Goal: Find specific page/section: Find specific page/section

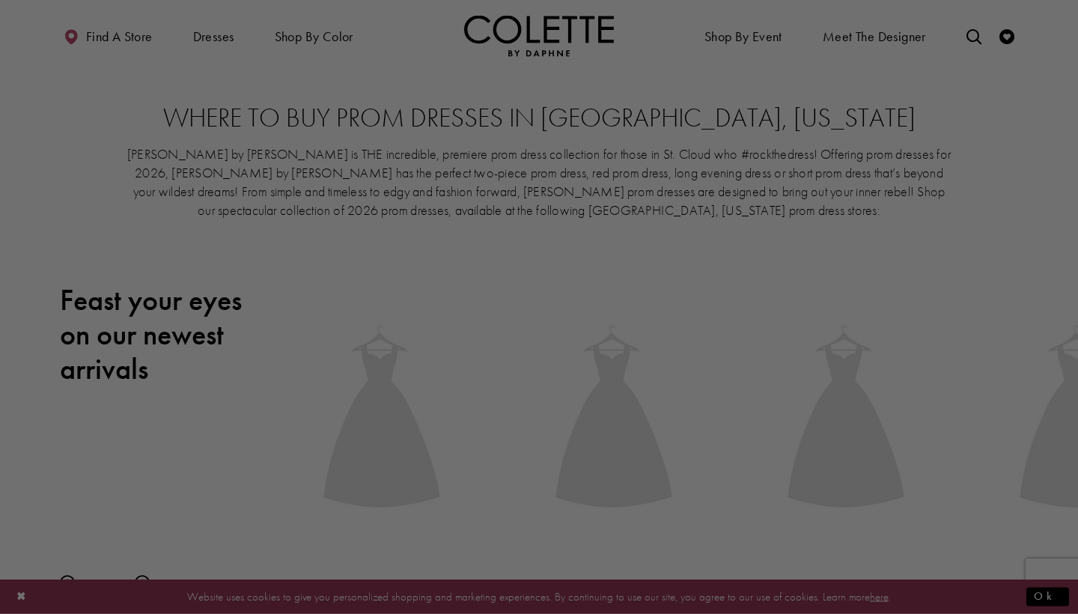
click at [106, 37] on div at bounding box center [544, 310] width 1089 height 620
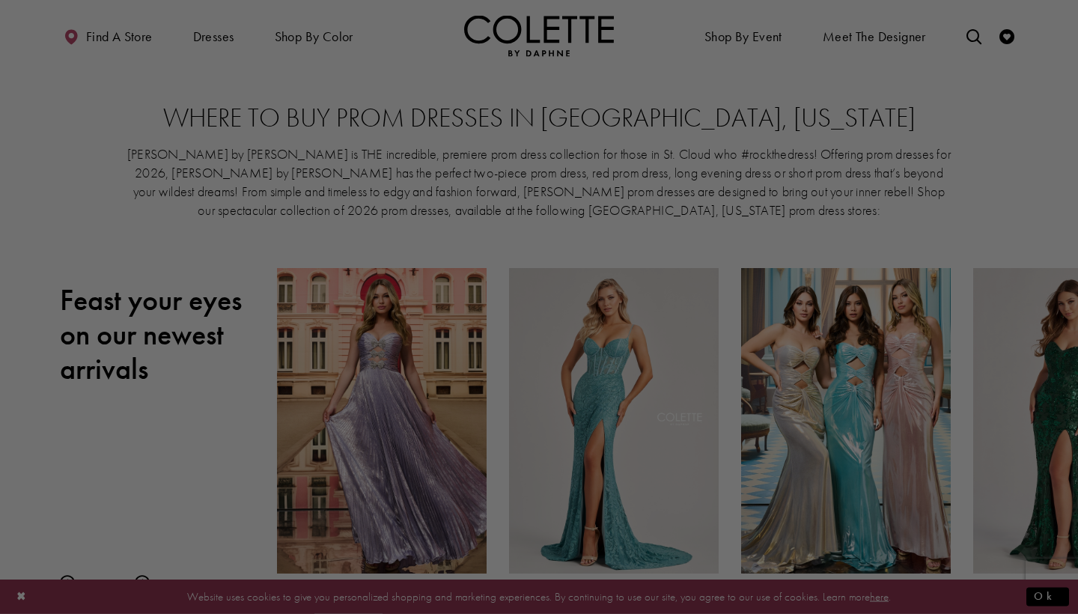
click at [1021, 194] on div at bounding box center [544, 310] width 1089 height 620
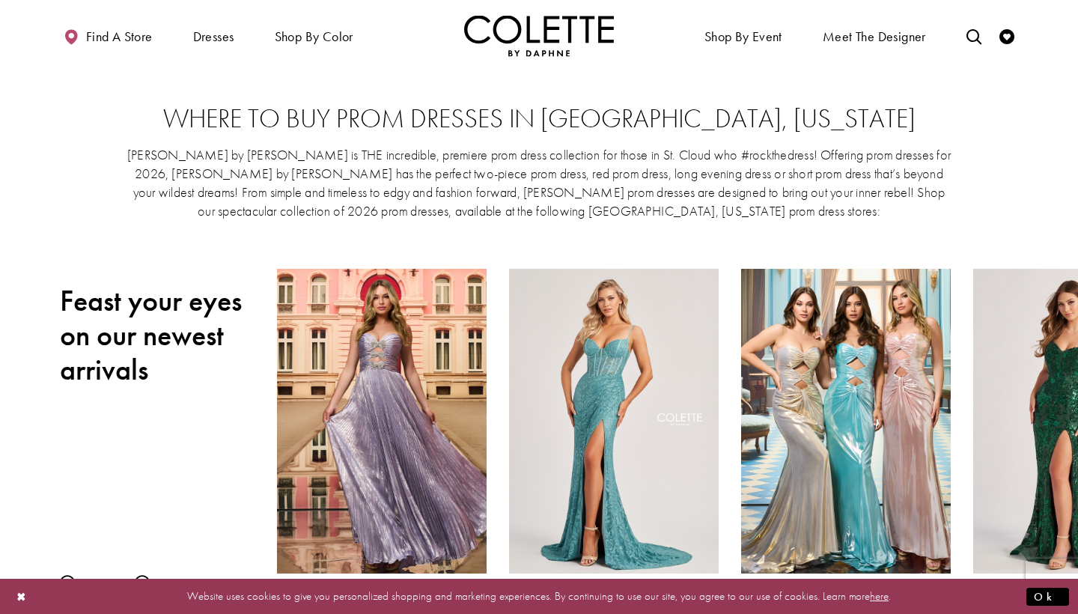
scroll to position [10, 0]
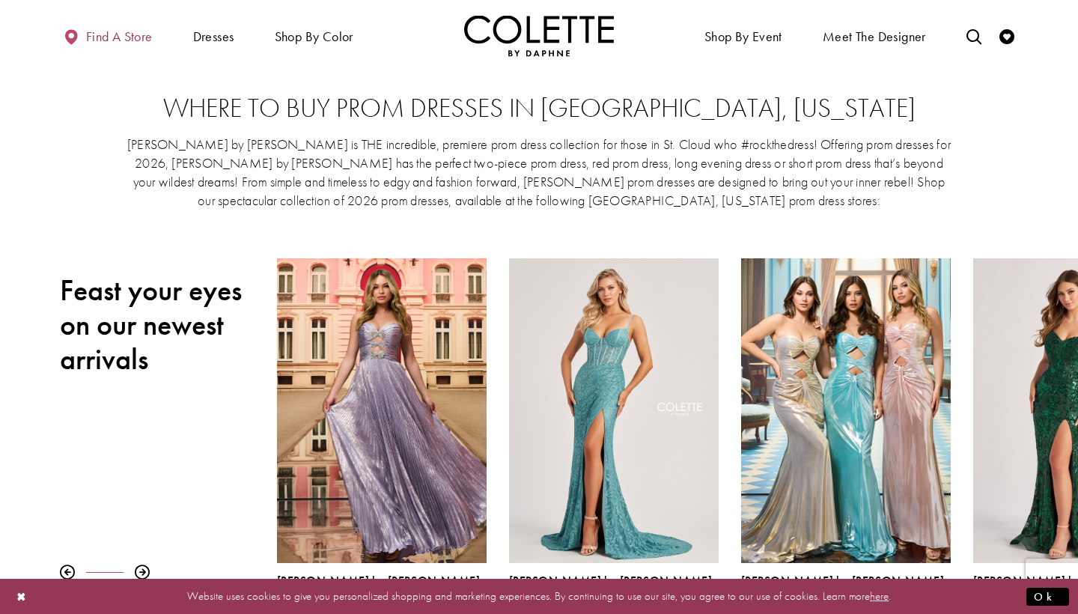
click at [105, 34] on span "Find a store" at bounding box center [119, 36] width 67 height 15
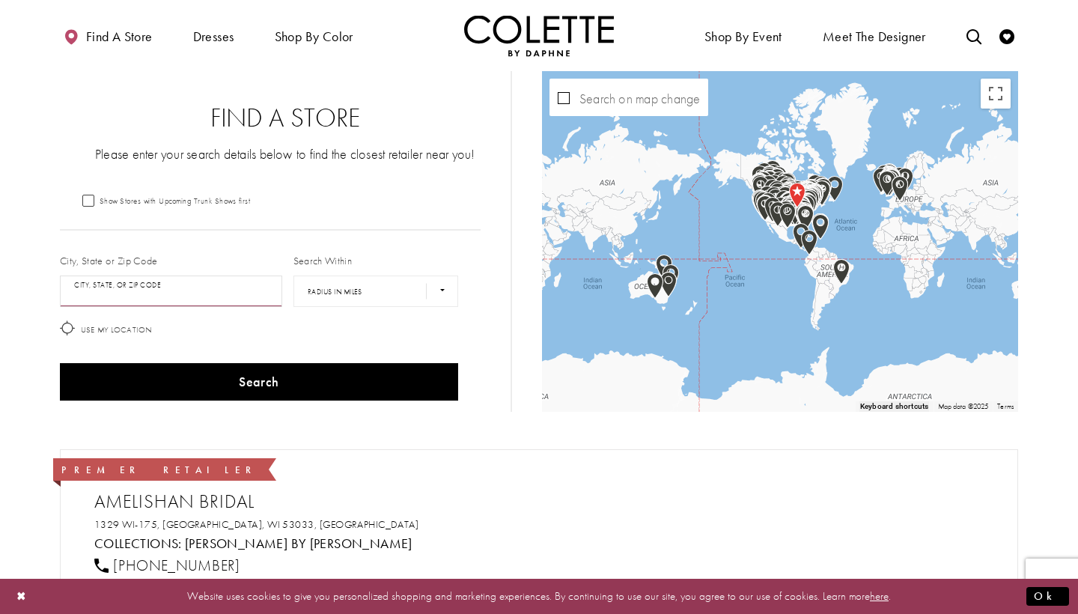
click at [77, 289] on input "City, State, or ZIP Code" at bounding box center [171, 291] width 222 height 31
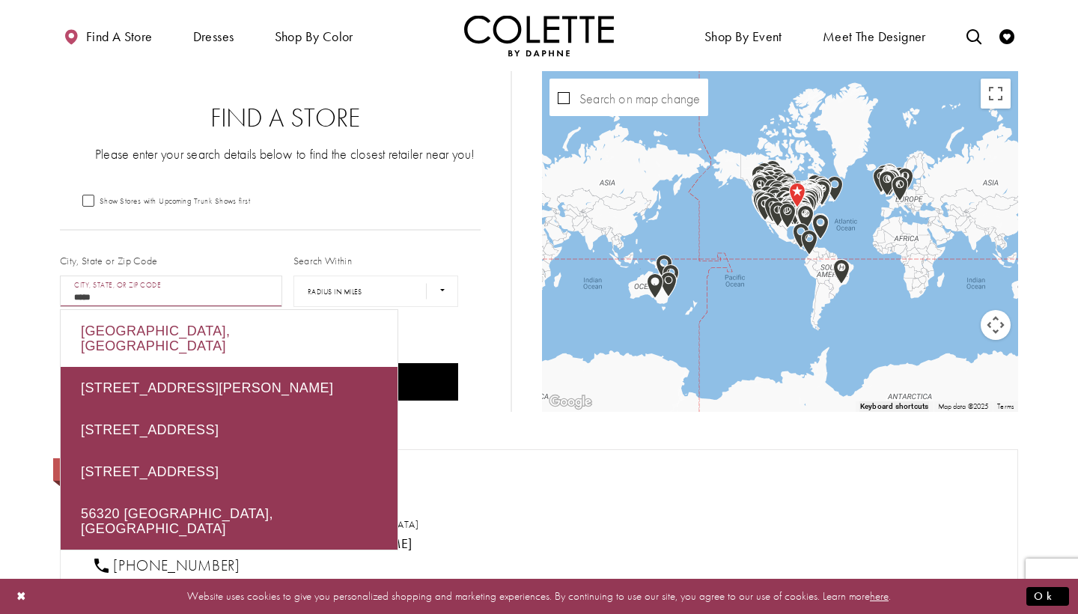
click at [111, 324] on div "Cold Spring, MN 56320, USA" at bounding box center [229, 338] width 337 height 57
type input "**********"
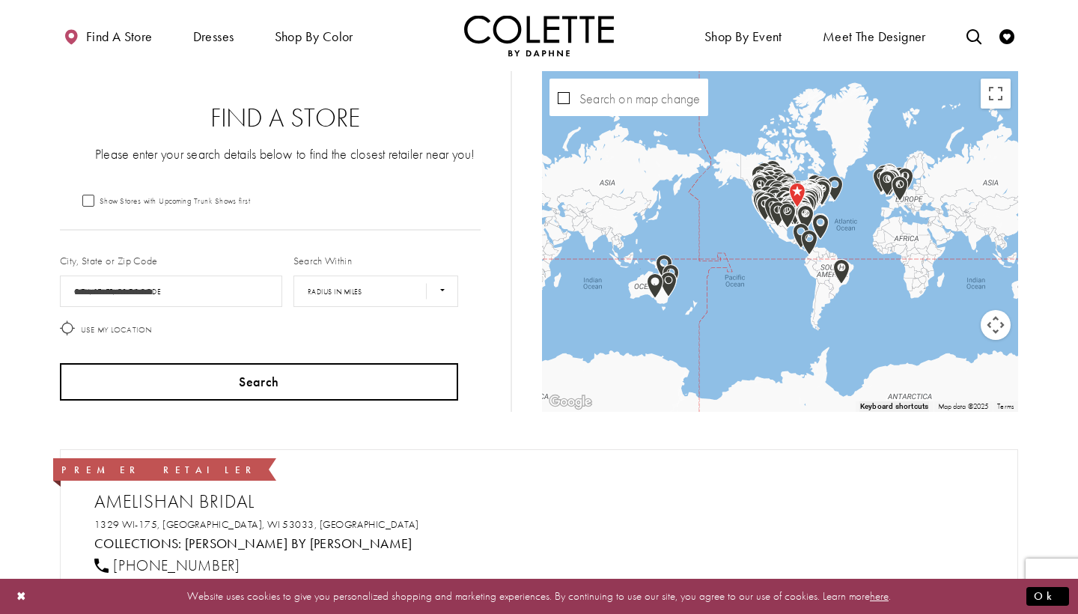
click at [164, 377] on button "Search" at bounding box center [259, 381] width 398 height 37
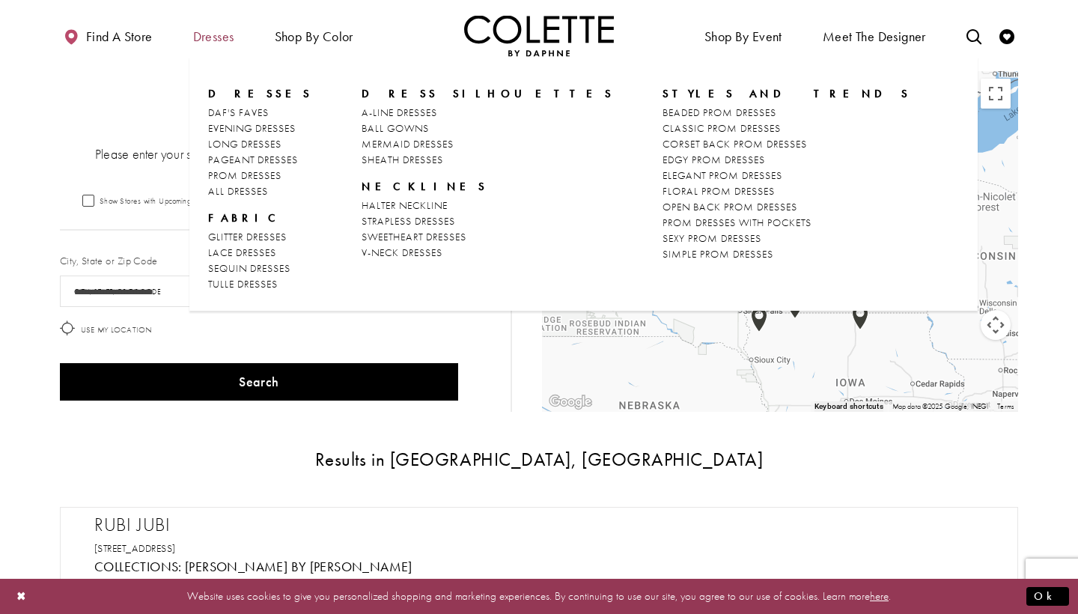
click at [218, 39] on span "Dresses" at bounding box center [213, 36] width 41 height 15
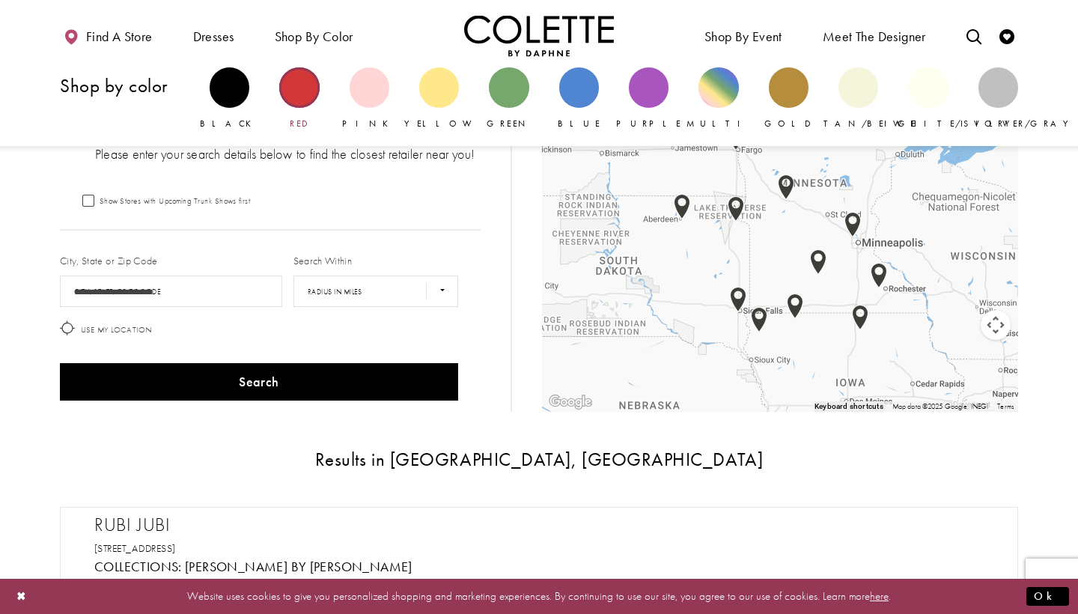
click at [300, 85] on div "Primary block" at bounding box center [299, 87] width 40 height 40
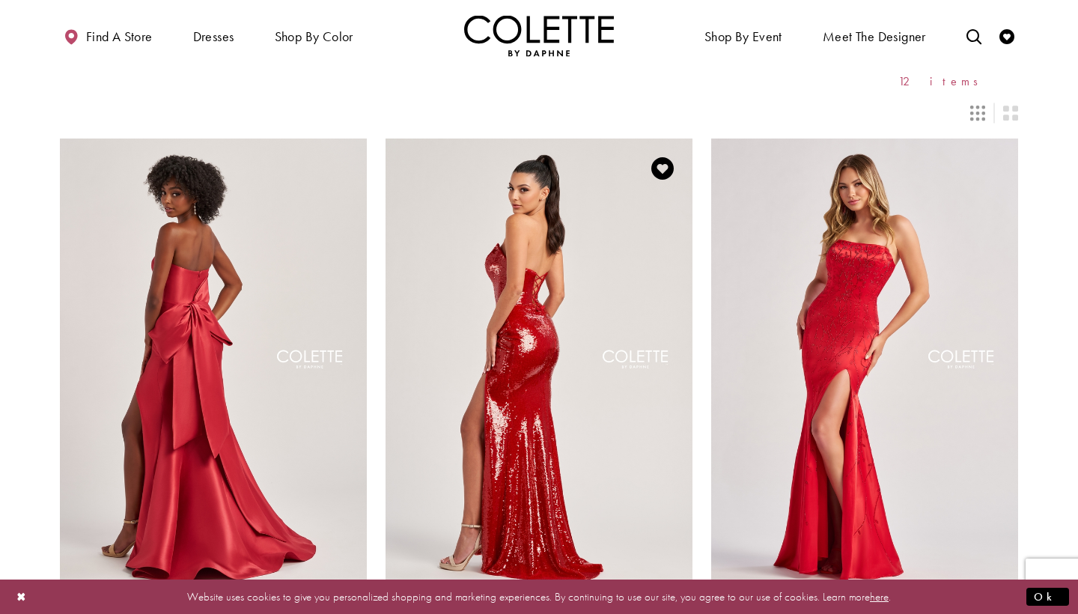
scroll to position [57, 0]
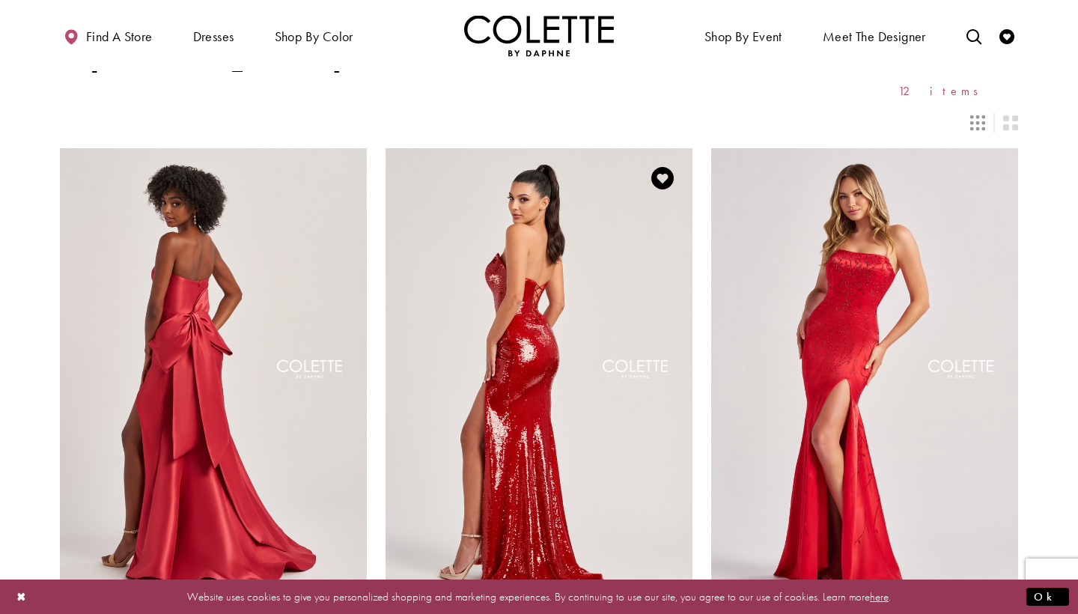
click at [507, 340] on img "Visit Colette by Daphne Style No. CL8300 Page" at bounding box center [539, 371] width 307 height 446
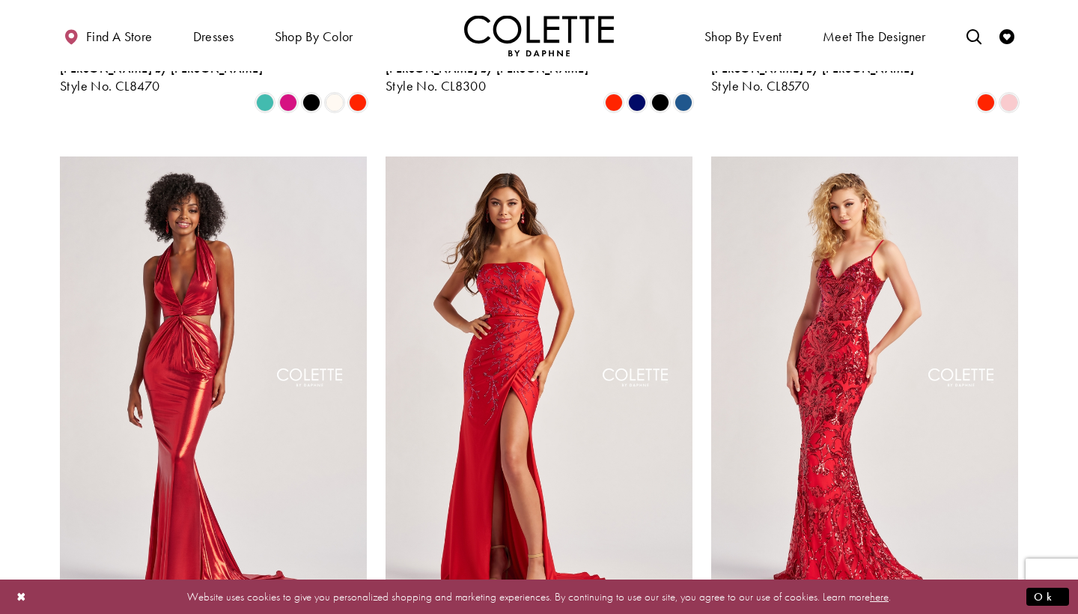
scroll to position [578, 0]
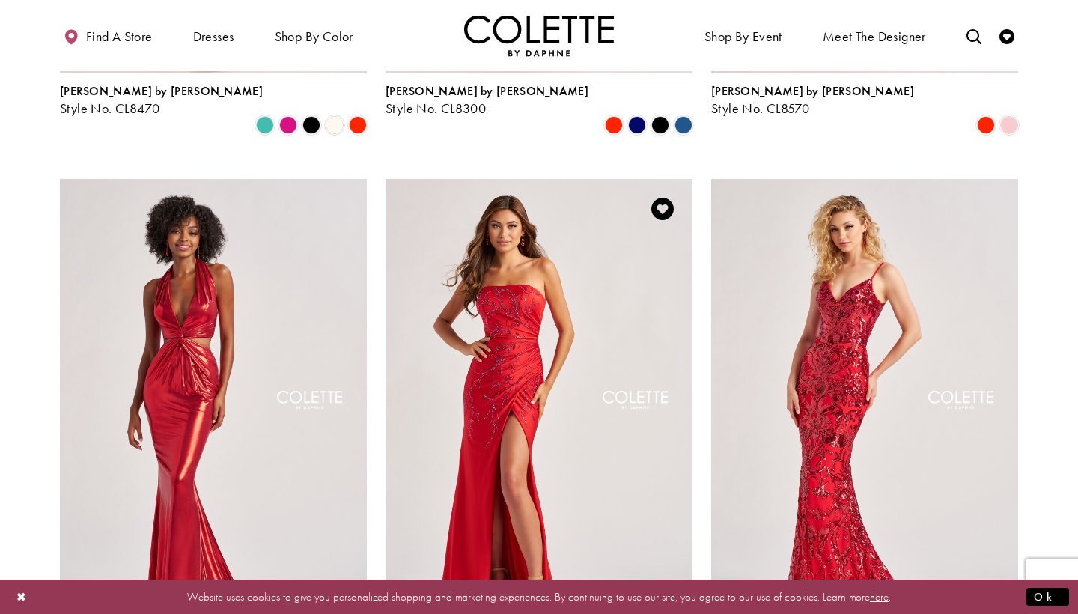
click at [499, 305] on img "Visit Colette by Daphne Style No. CL8500 Page" at bounding box center [539, 402] width 307 height 446
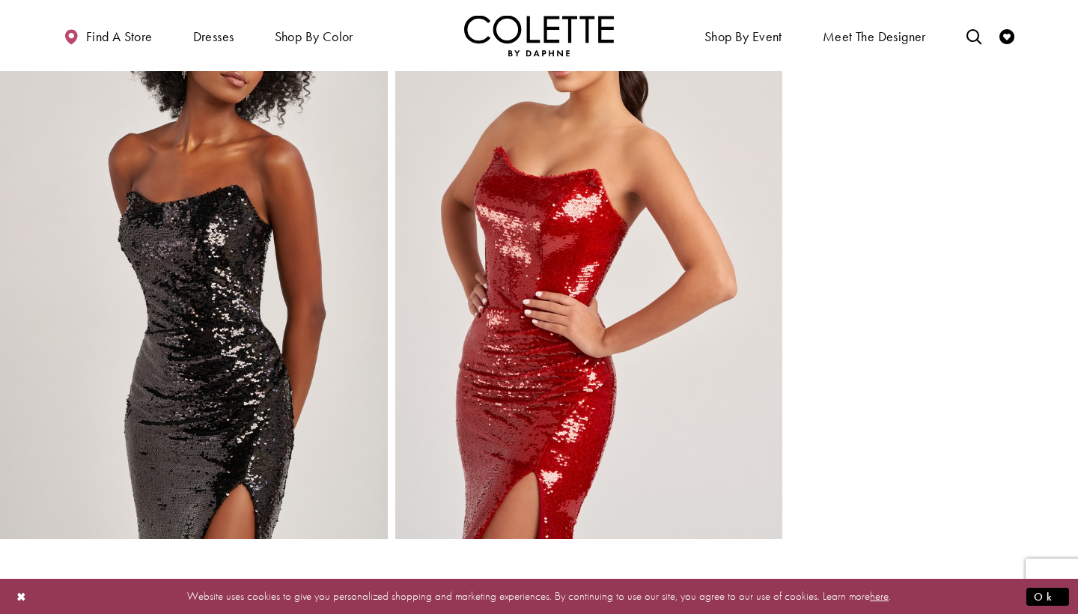
scroll to position [2707, 0]
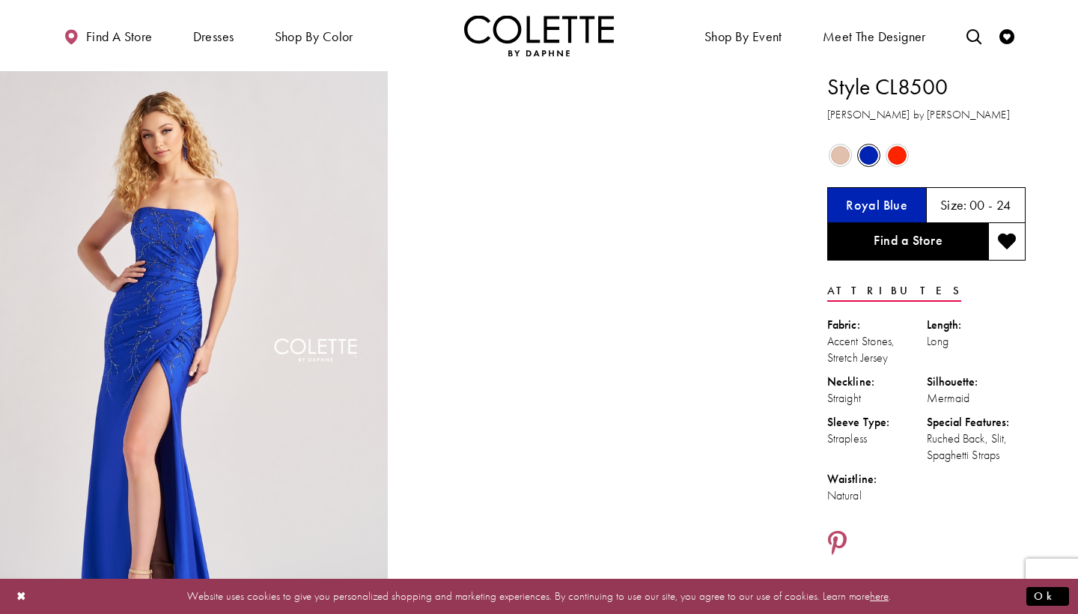
click at [900, 156] on span "Product color controls state depends on size chosen" at bounding box center [897, 155] width 19 height 19
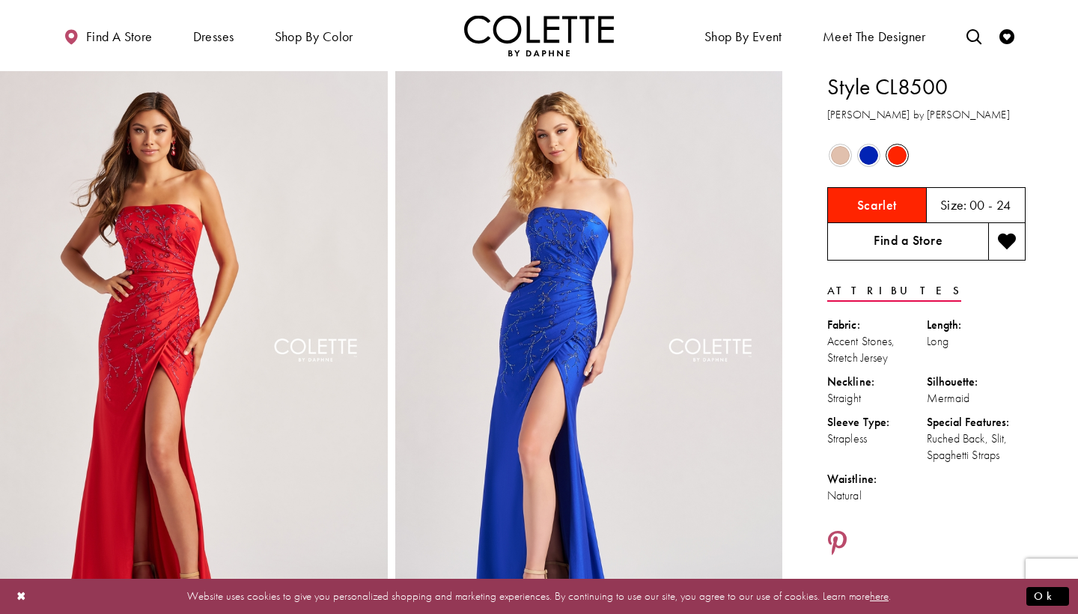
click at [891, 244] on link "Find a Store" at bounding box center [907, 241] width 161 height 37
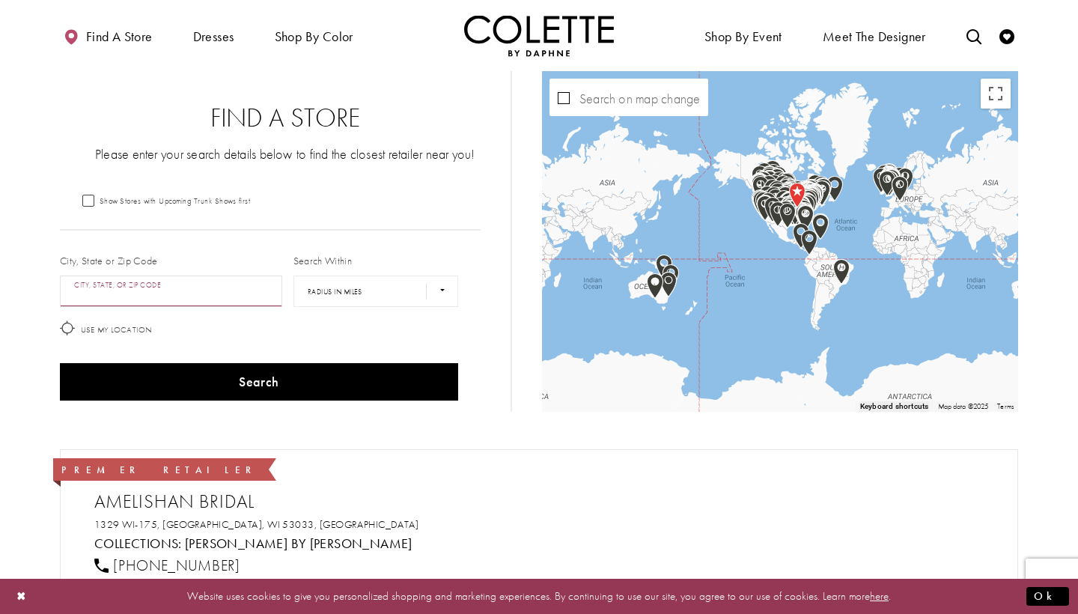
click at [78, 291] on input "City, State, or ZIP Code" at bounding box center [171, 291] width 222 height 31
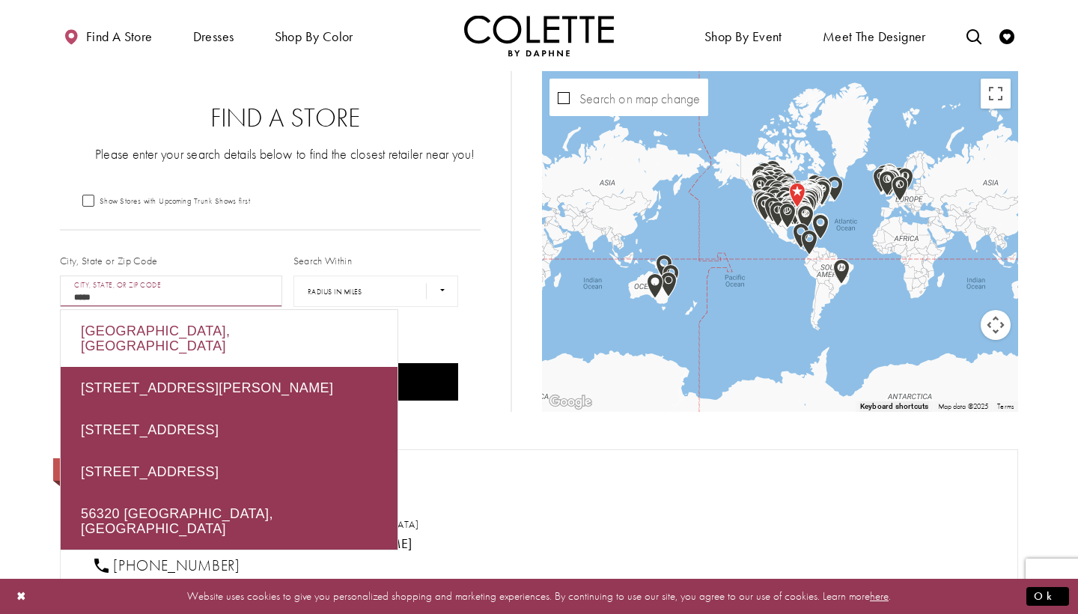
click at [164, 335] on div "Cold Spring, MN 56320, USA" at bounding box center [229, 338] width 337 height 57
type input "**********"
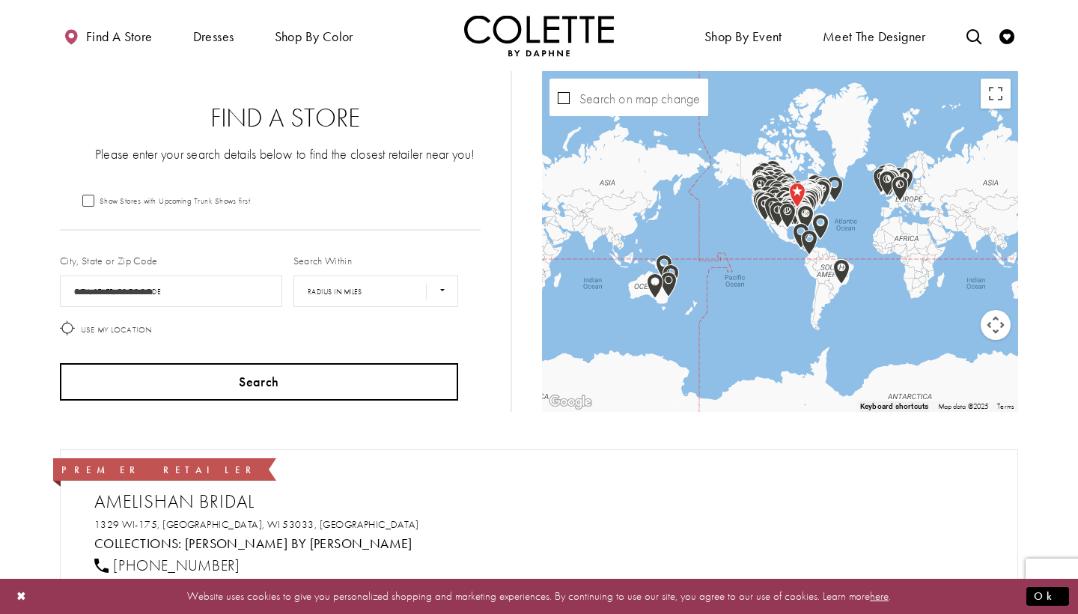
click at [179, 389] on button "Search" at bounding box center [259, 381] width 398 height 37
